Goal: Obtain resource: Download file/media

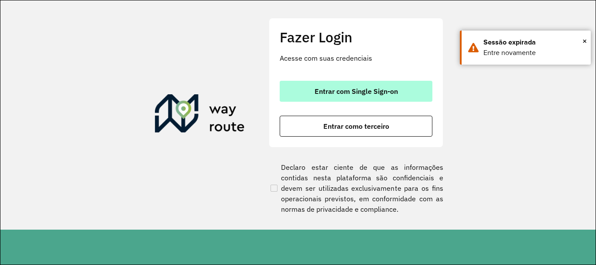
click at [410, 91] on button "Entrar com Single Sign-on" at bounding box center [355, 91] width 153 height 21
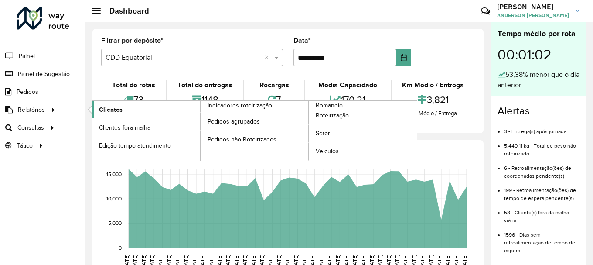
click at [95, 110] on link "Clientes" at bounding box center [146, 109] width 108 height 17
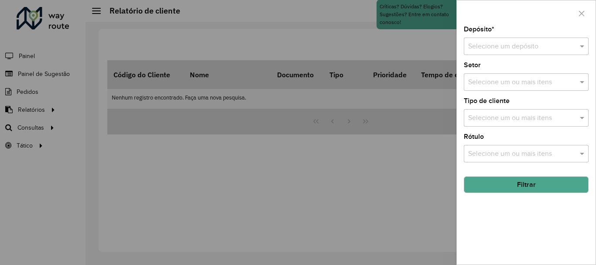
click at [533, 49] on input "text" at bounding box center [517, 46] width 99 height 10
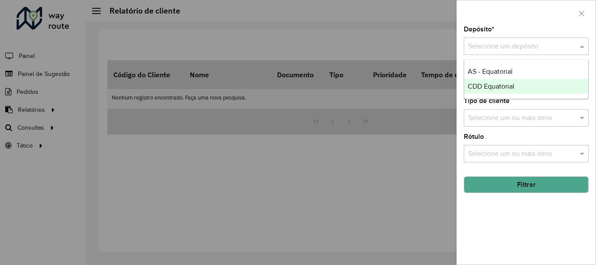
click at [506, 84] on span "CDD Equatorial" at bounding box center [490, 85] width 47 height 7
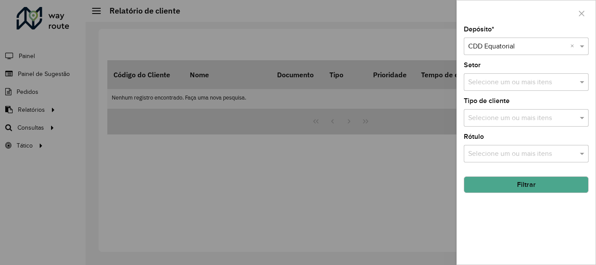
click at [514, 187] on button "Filtrar" at bounding box center [525, 184] width 125 height 17
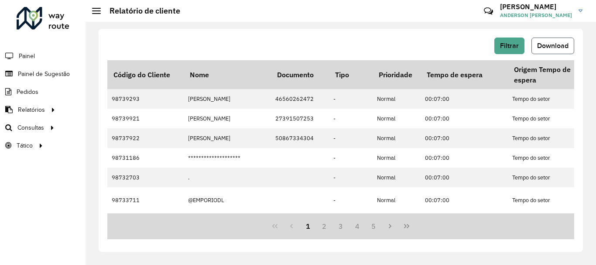
click at [559, 42] on span "Download" at bounding box center [552, 45] width 31 height 7
